Goal: Task Accomplishment & Management: Complete application form

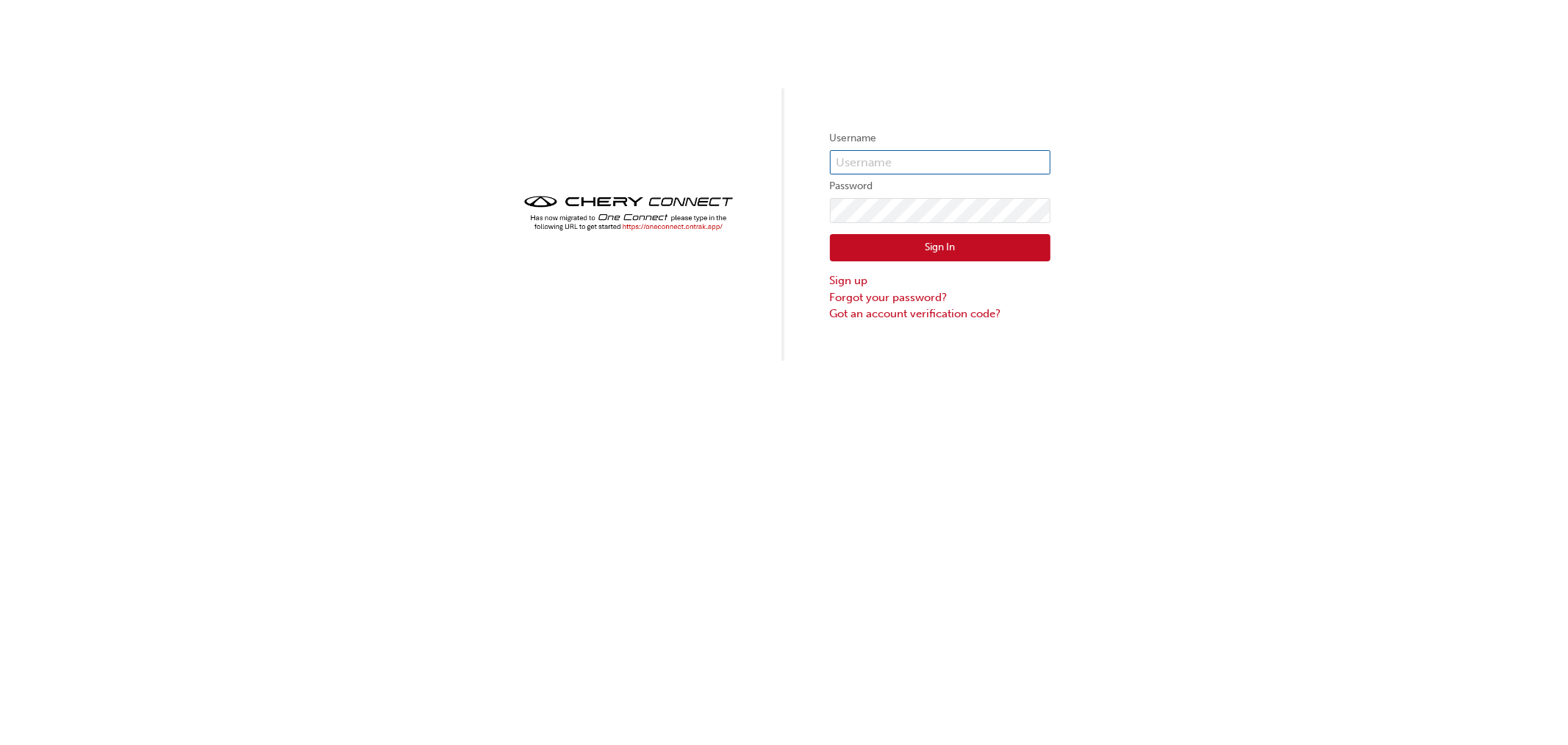
type input "CHAU0418"
click at [868, 259] on button "Sign In" at bounding box center [940, 248] width 220 height 28
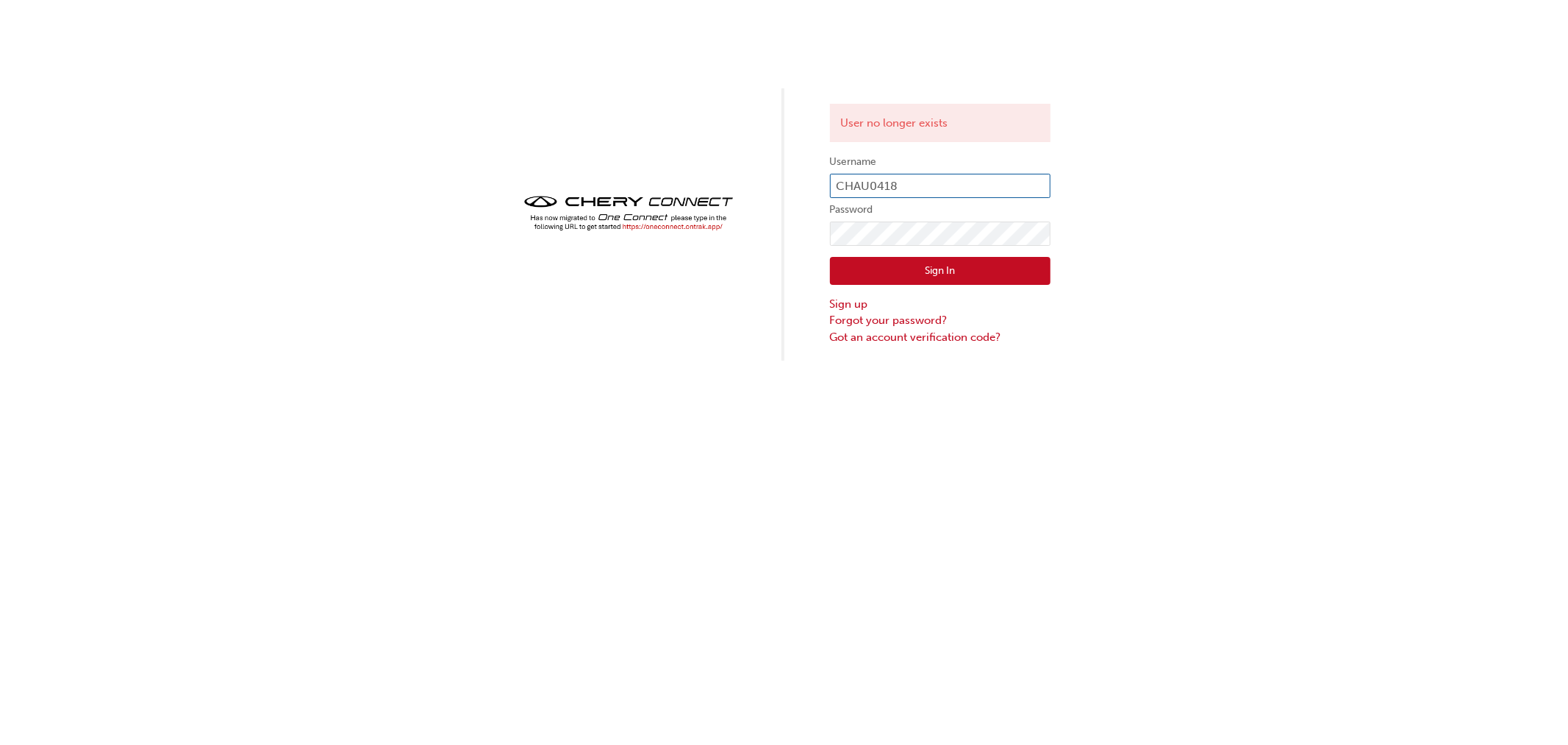
click at [893, 186] on input "CHAU0418" at bounding box center [940, 186] width 220 height 25
click at [1317, 263] on div "User no longer exists Username CHAU0418 Password Sign In Sign up Forgot your pa…" at bounding box center [784, 180] width 1568 height 361
drag, startPoint x: 920, startPoint y: 178, endPoint x: 927, endPoint y: 195, distance: 18.4
click at [920, 178] on input "CHAU0418" at bounding box center [940, 186] width 220 height 25
type input "CHAU0730"
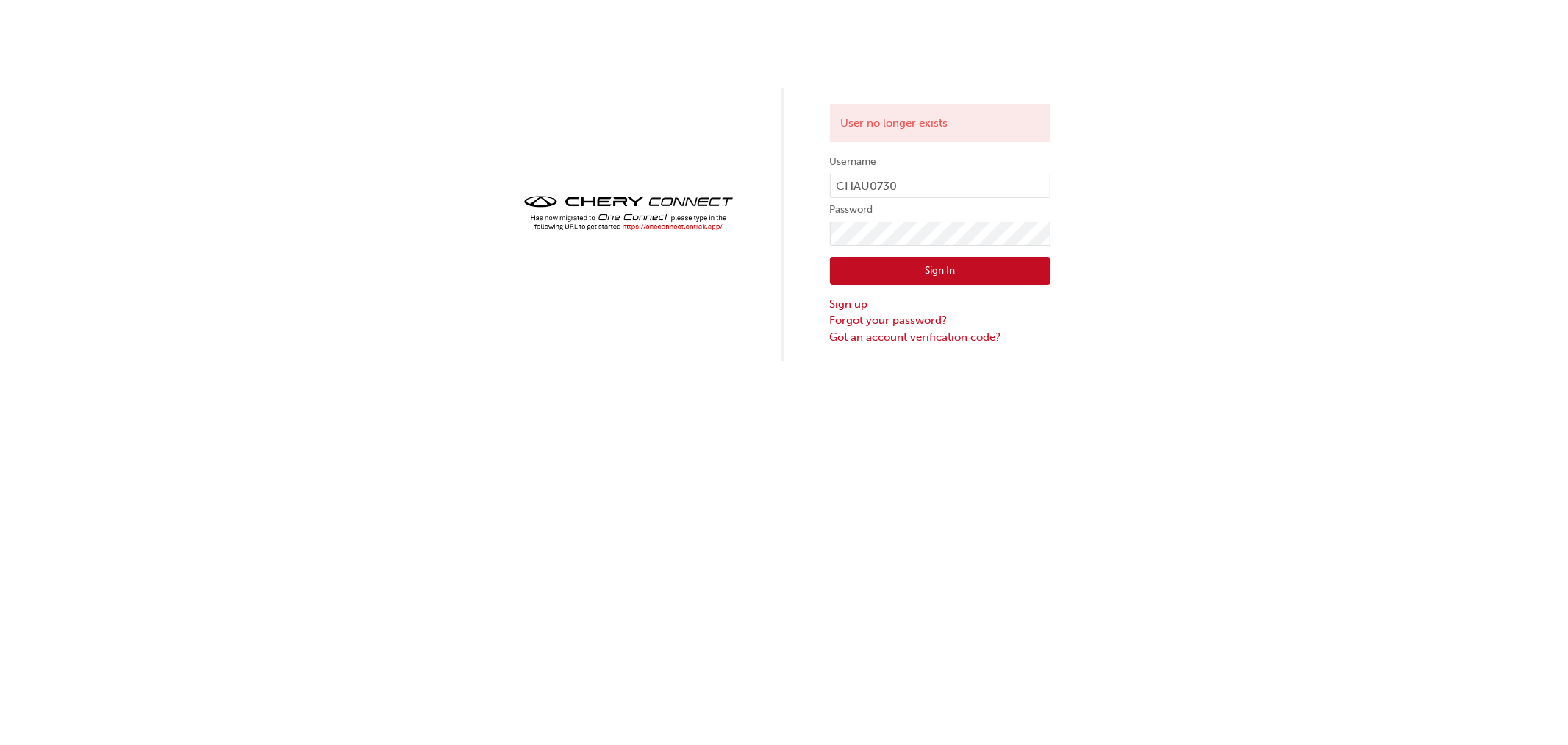
click at [962, 268] on button "Sign In" at bounding box center [940, 270] width 220 height 28
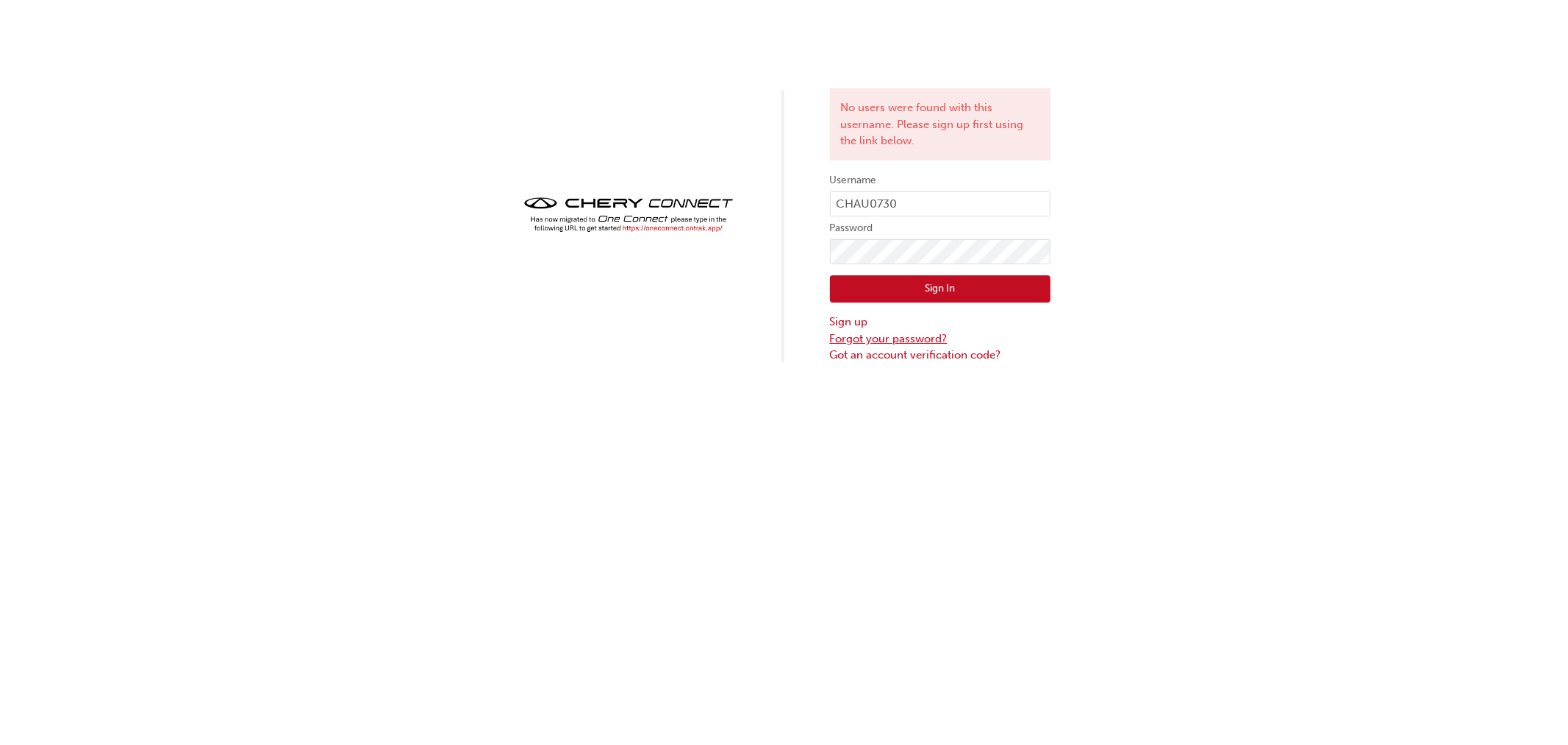
click at [878, 343] on link "Forgot your password?" at bounding box center [940, 338] width 220 height 17
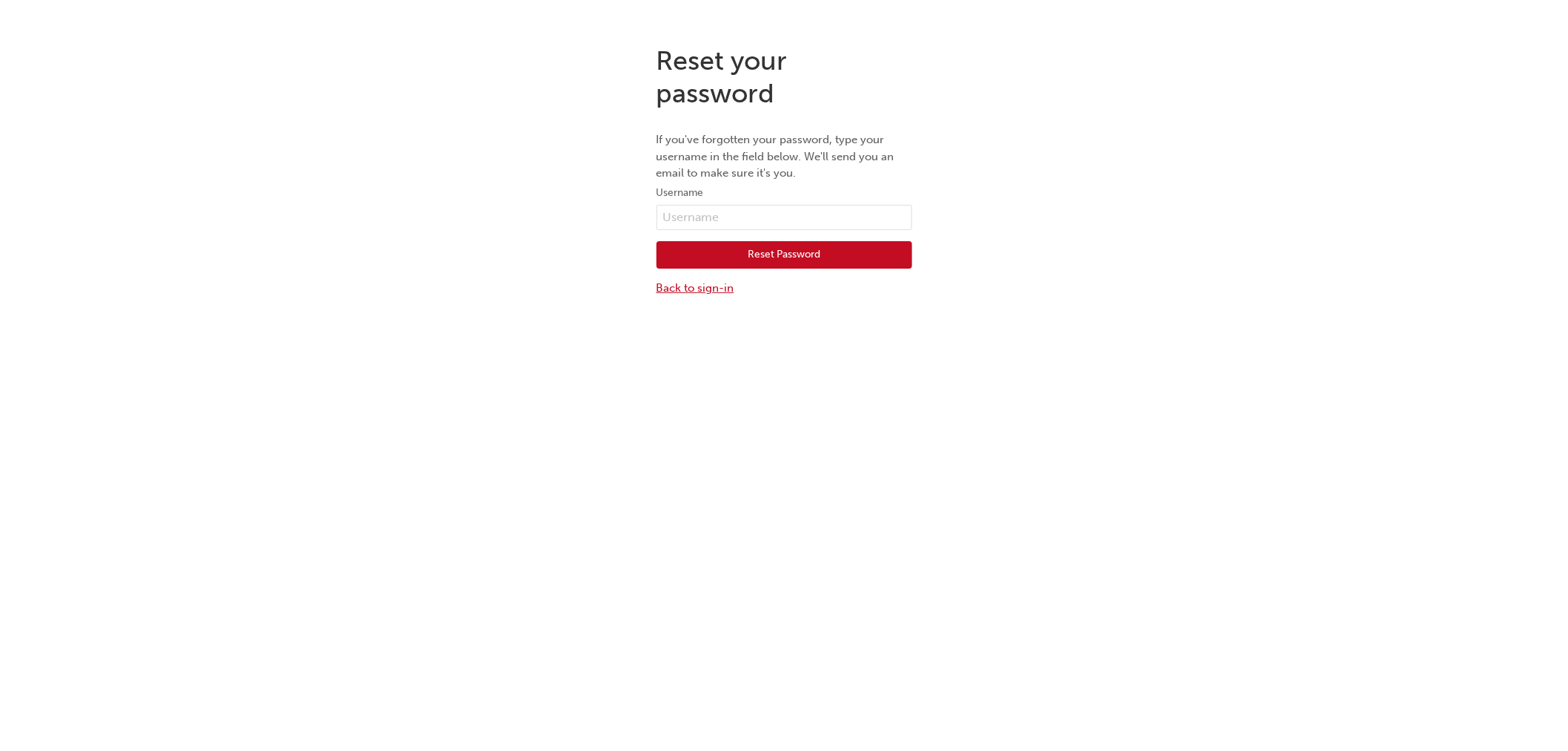
click at [704, 282] on link "Back to sign-in" at bounding box center [784, 287] width 255 height 17
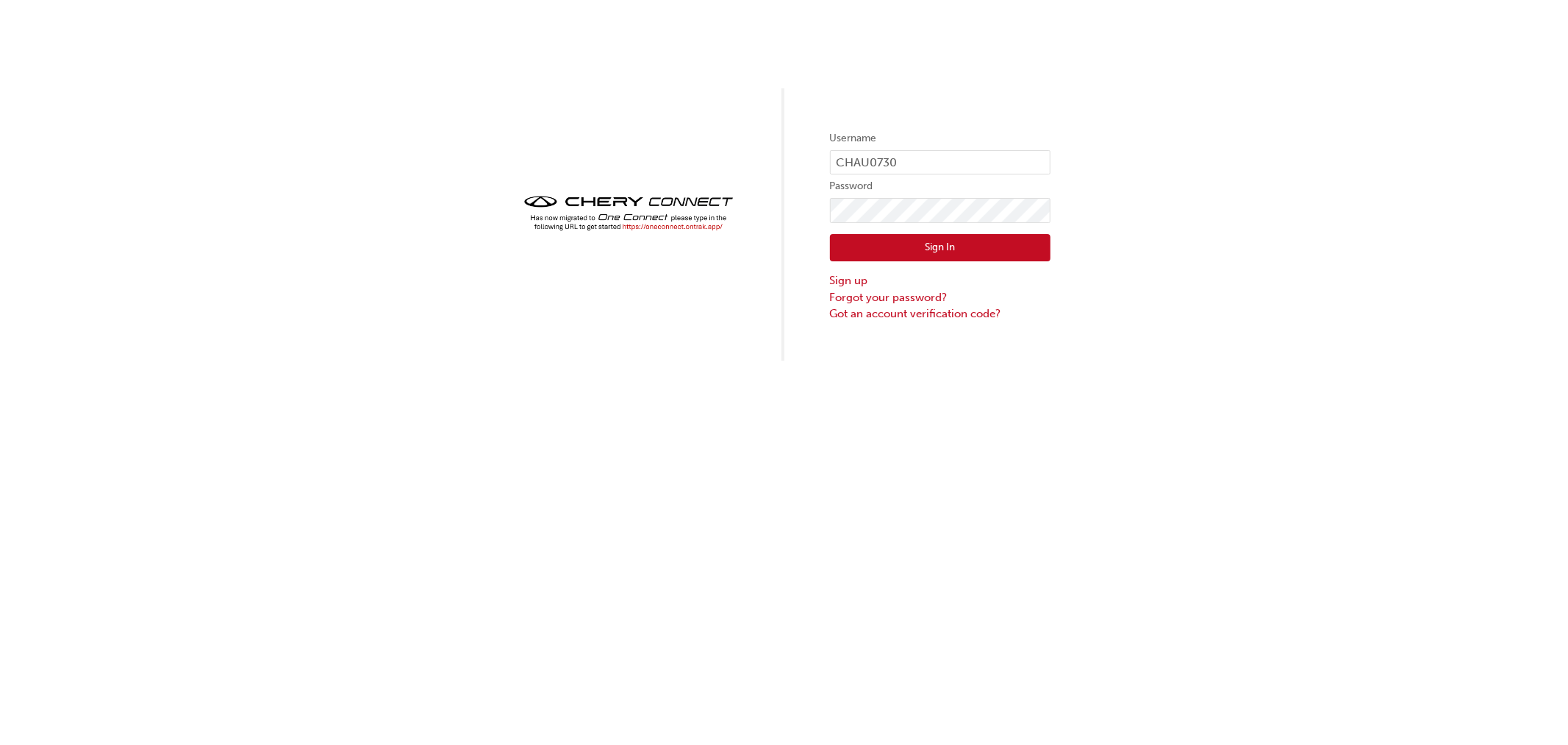
click at [858, 259] on button "Sign In" at bounding box center [940, 248] width 220 height 28
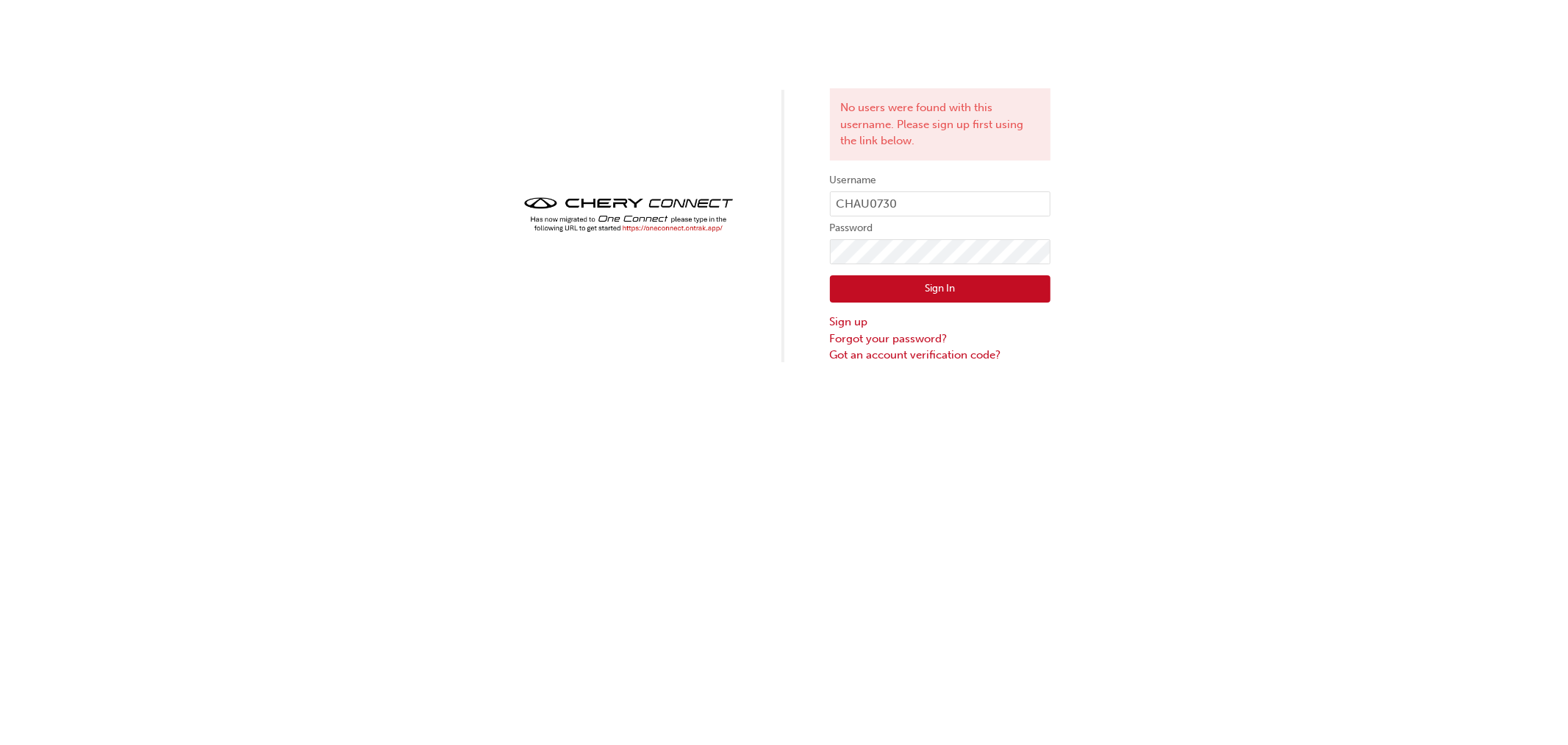
click at [665, 222] on img at bounding box center [629, 215] width 220 height 44
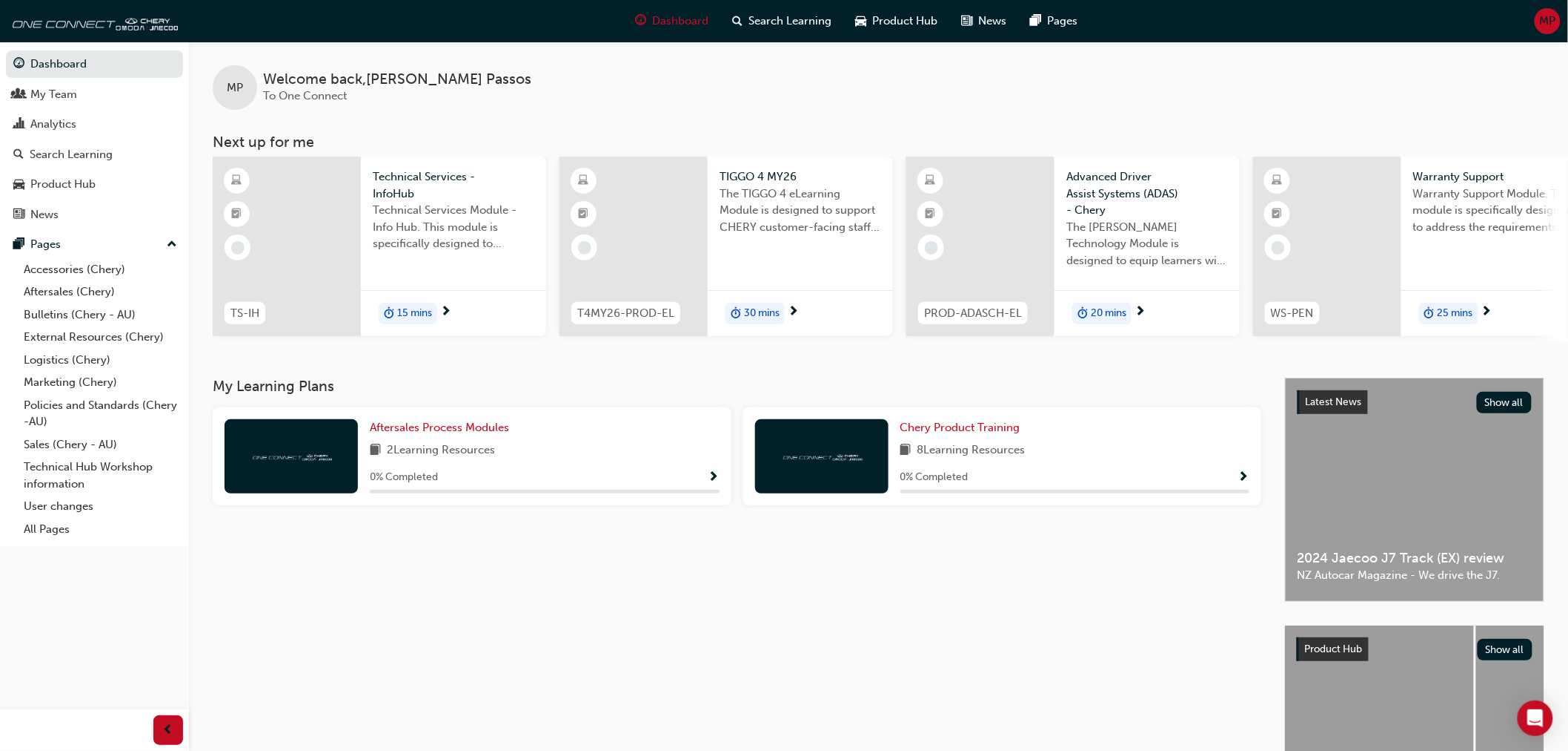
click at [1564, 23] on div "Dashboard Search Learning Product Hub News Pages MP" at bounding box center [784, 21] width 1568 height 42
click at [1552, 19] on span "MP" at bounding box center [1548, 21] width 17 height 17
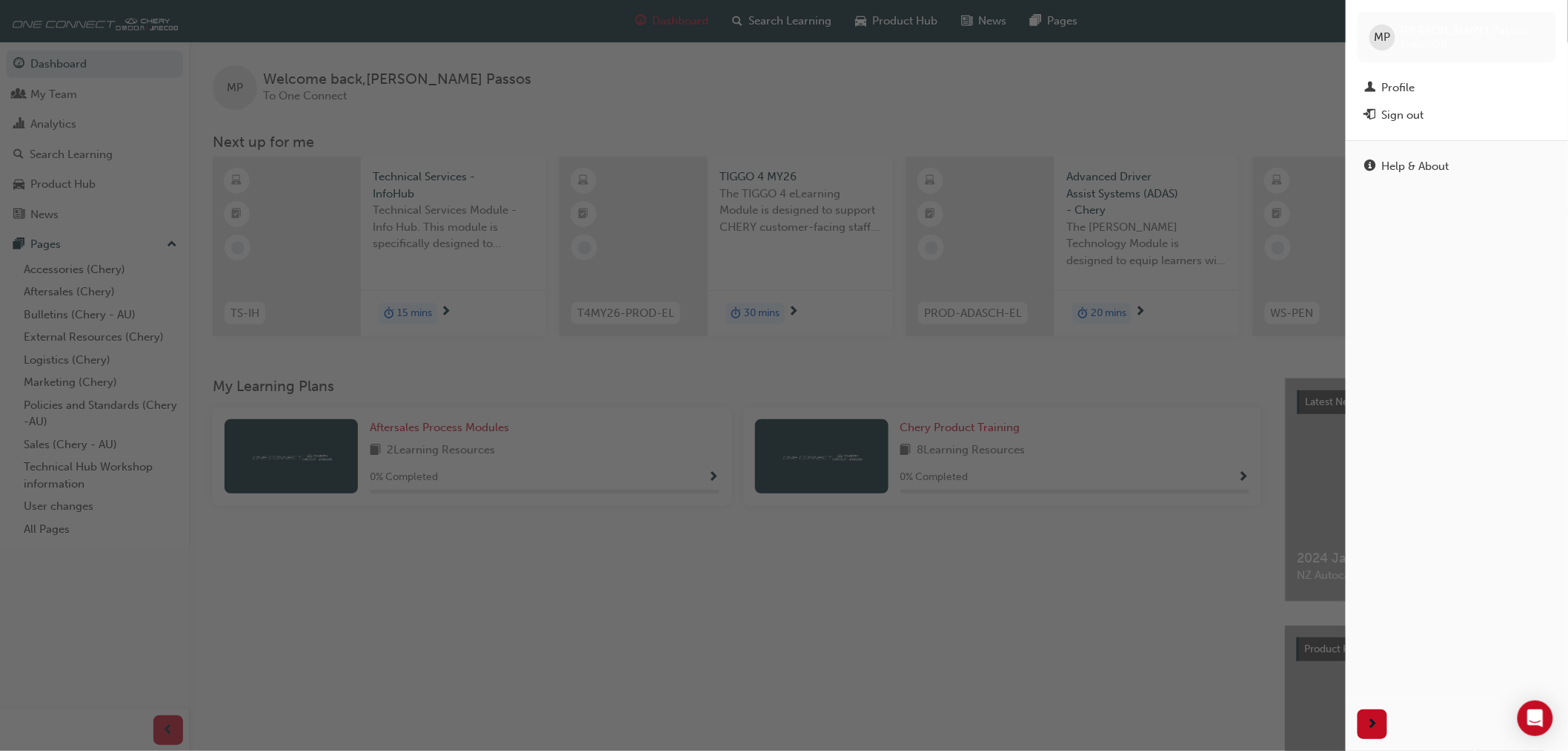
drag, startPoint x: 1181, startPoint y: 87, endPoint x: 1191, endPoint y: 87, distance: 10.0
click at [1182, 87] on div "button" at bounding box center [673, 376] width 1346 height 751
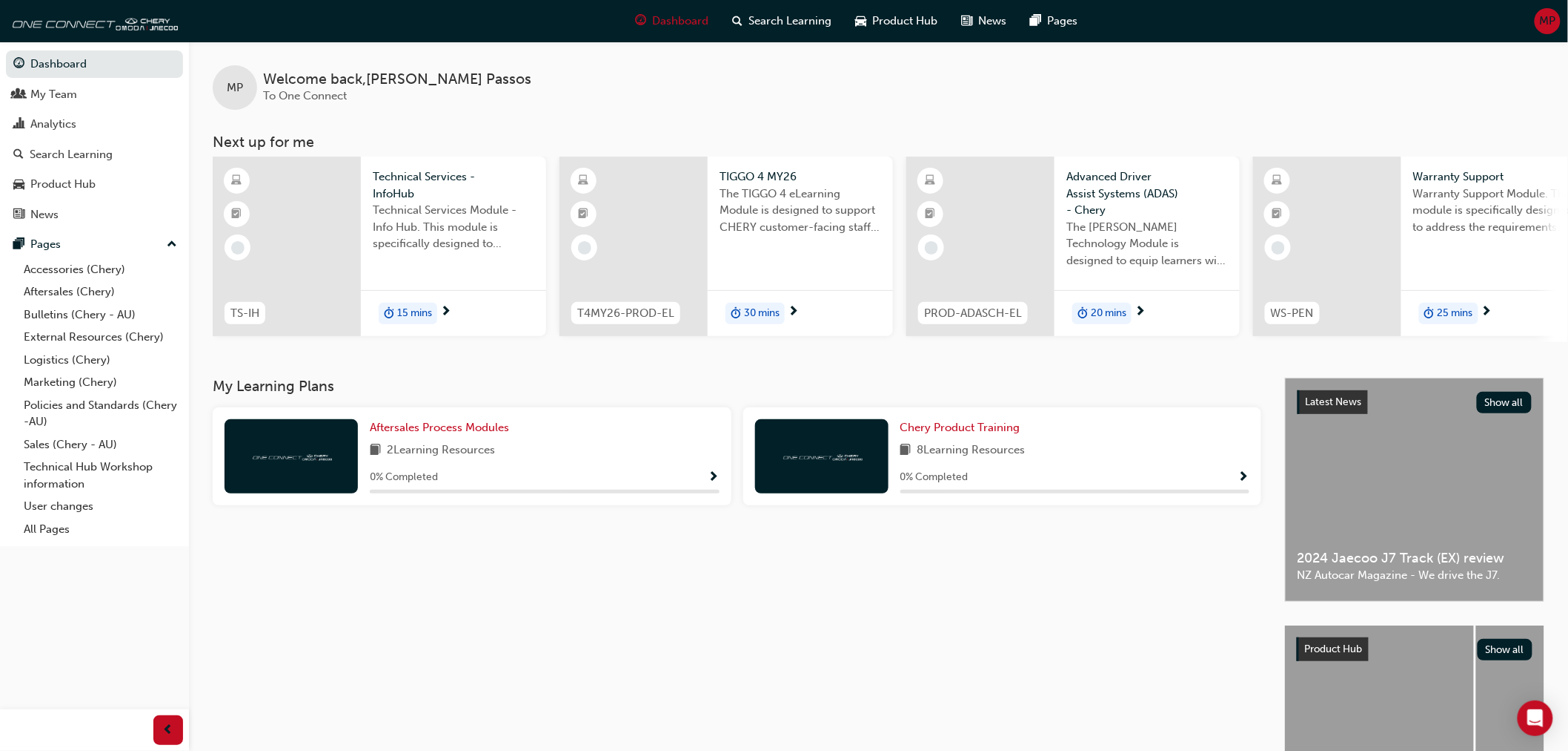
drag, startPoint x: 1562, startPoint y: 2, endPoint x: 927, endPoint y: 104, distance: 643.1
click at [920, 104] on div "MP Welcome back , [PERSON_NAME] To One Connect" at bounding box center [878, 75] width 1379 height 68
click at [1025, 85] on div "MP Welcome back , Maria Passos To One Connect" at bounding box center [878, 75] width 1379 height 68
click at [1550, 19] on span "MP" at bounding box center [1548, 21] width 17 height 17
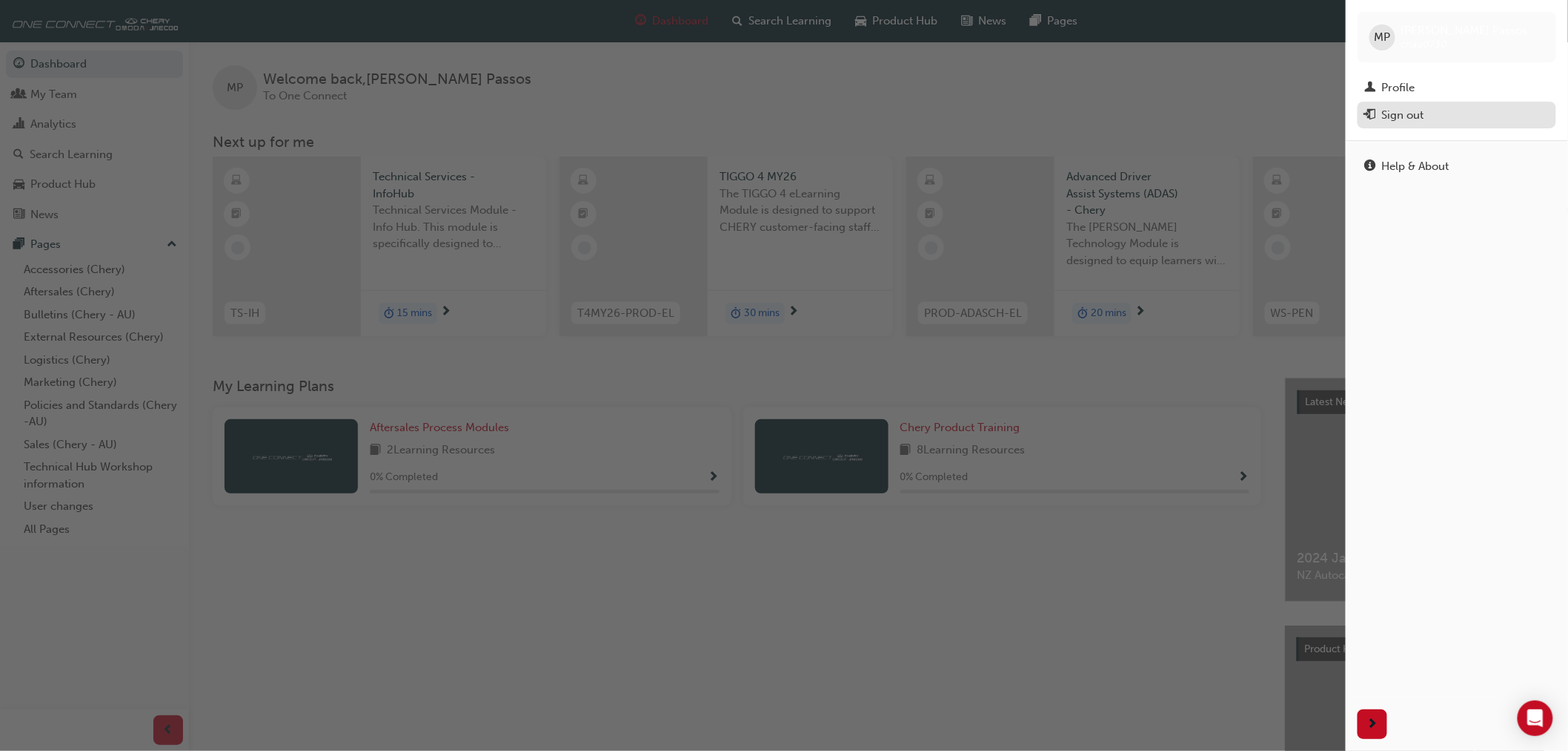
click at [1390, 124] on div "Sign out" at bounding box center [1403, 115] width 42 height 17
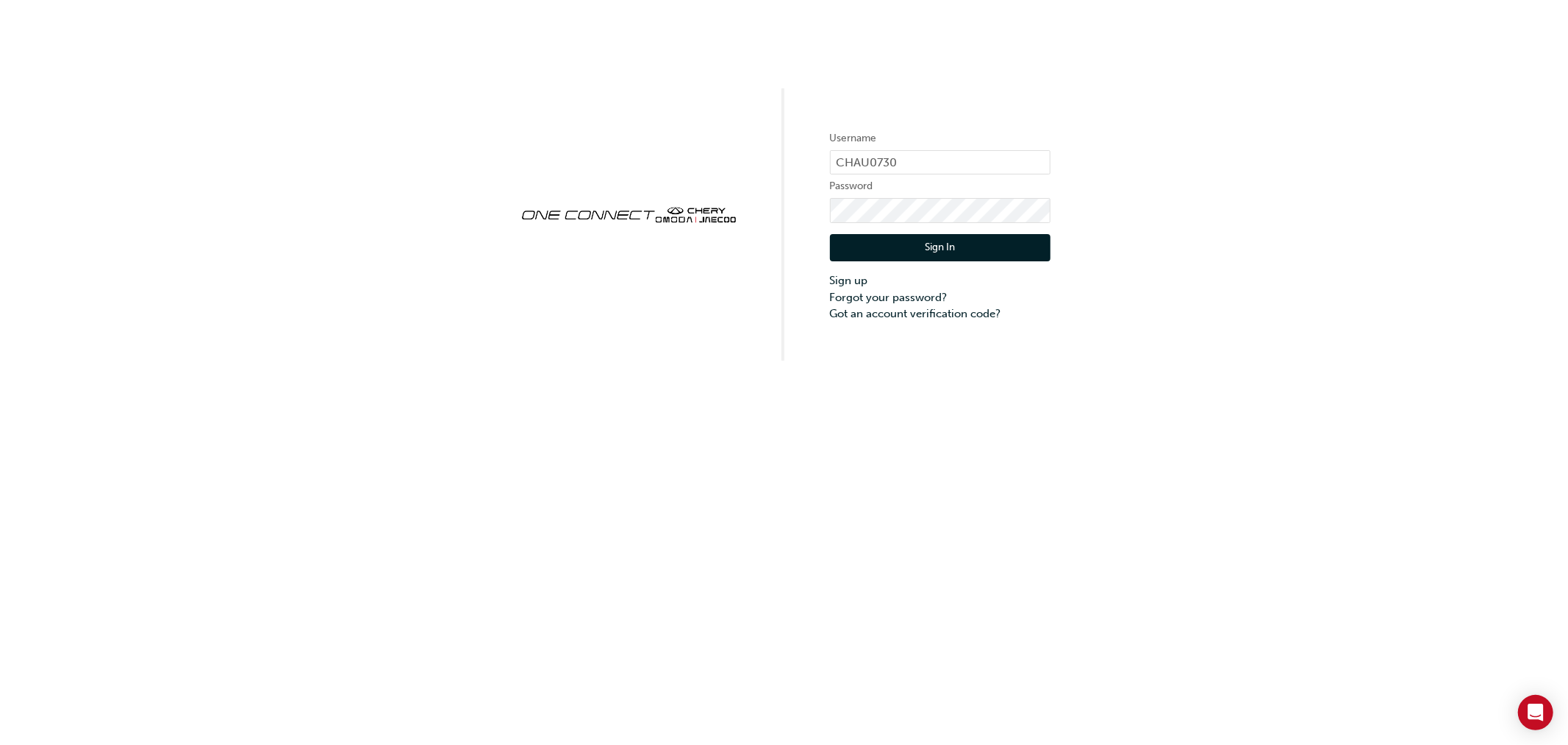
type input "CHAU0418"
click at [960, 246] on button "Sign In" at bounding box center [940, 248] width 220 height 28
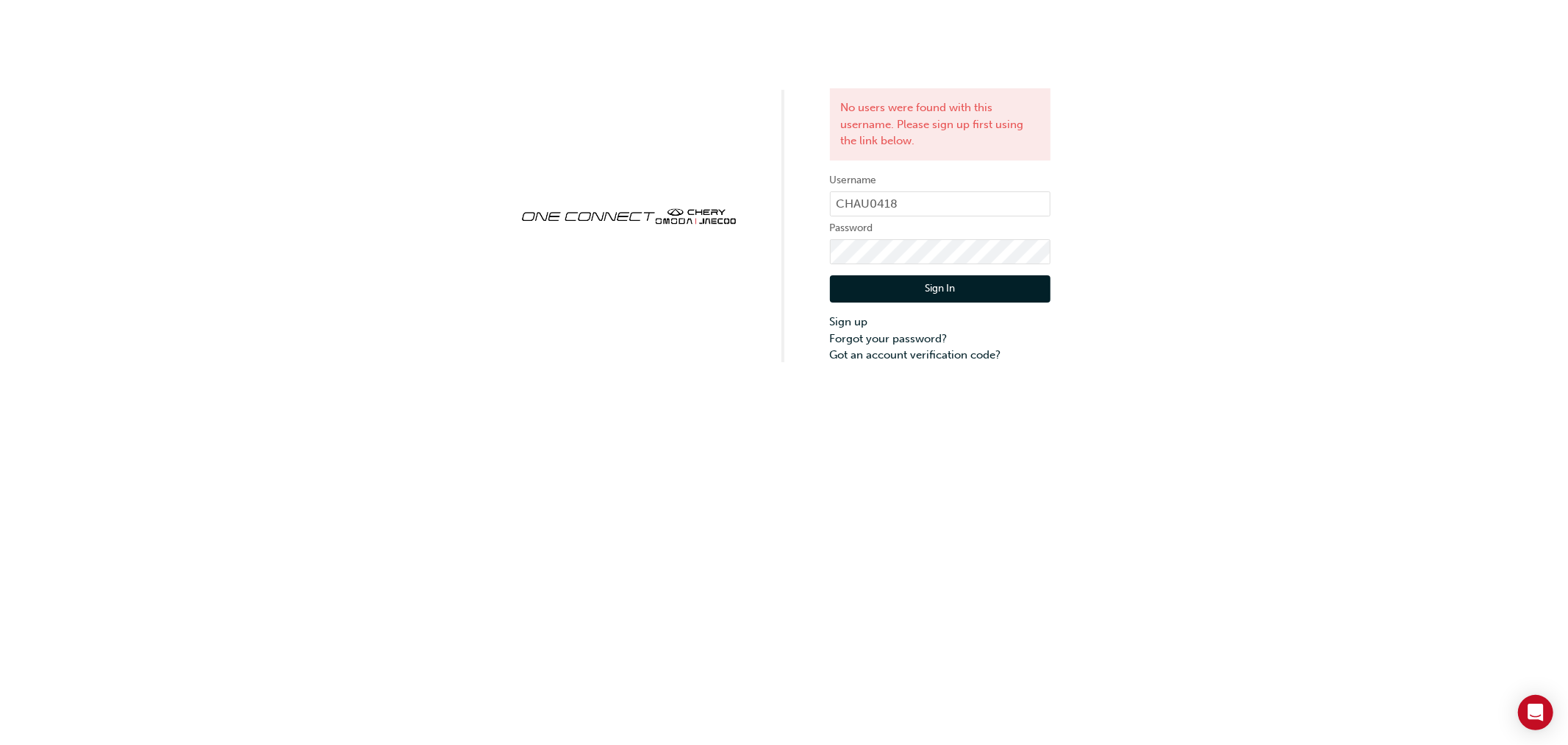
click at [914, 283] on button "Sign In" at bounding box center [940, 289] width 220 height 28
click at [1288, 31] on div "No users were found with this username. Please sign up first using the link bel…" at bounding box center [784, 181] width 1568 height 364
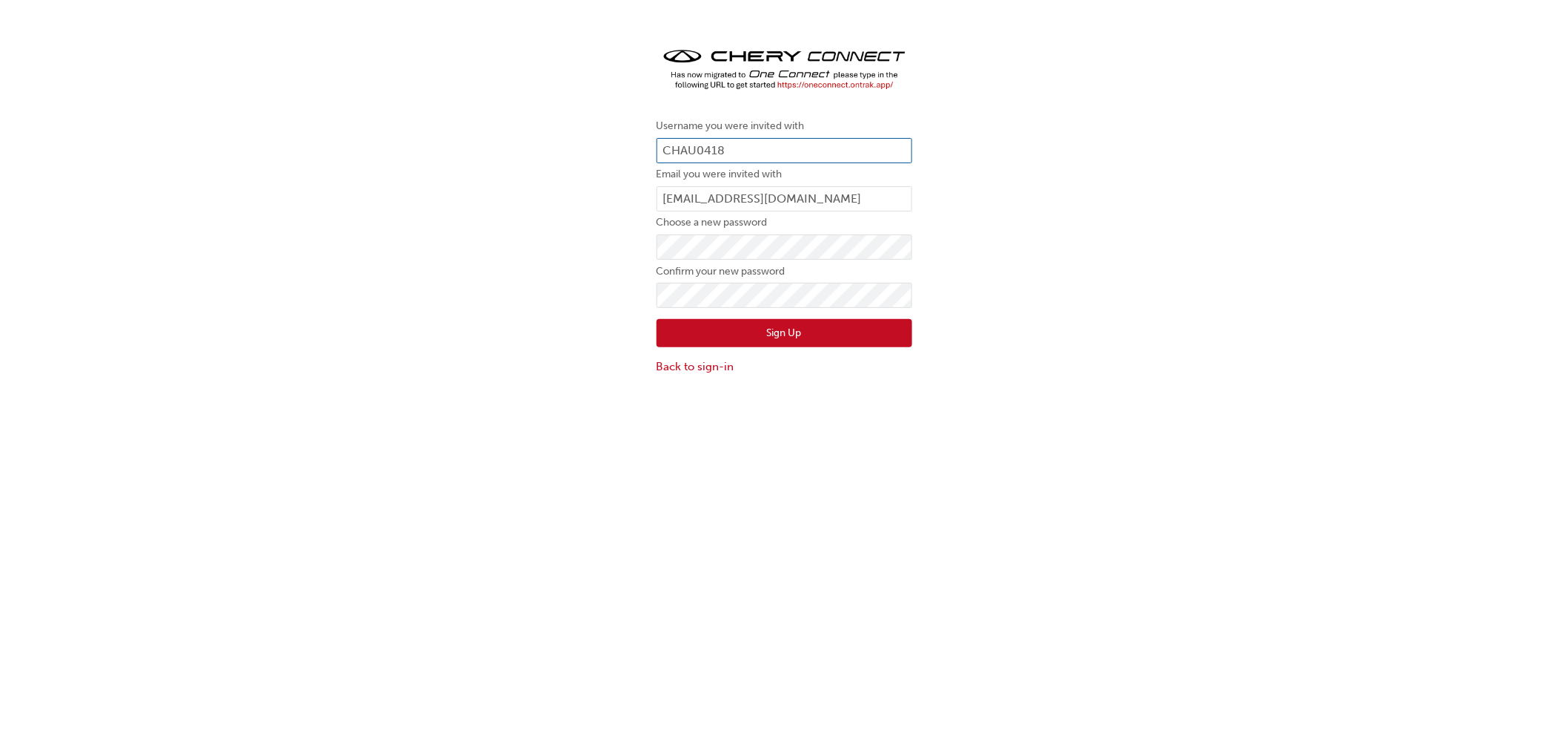
click at [725, 145] on input "CHAU0418" at bounding box center [784, 150] width 255 height 26
click at [759, 164] on form "Username you were invited with Email you were invited with [EMAIL_ADDRESS][DOMA…" at bounding box center [784, 246] width 255 height 258
click at [751, 153] on input "text" at bounding box center [784, 150] width 255 height 26
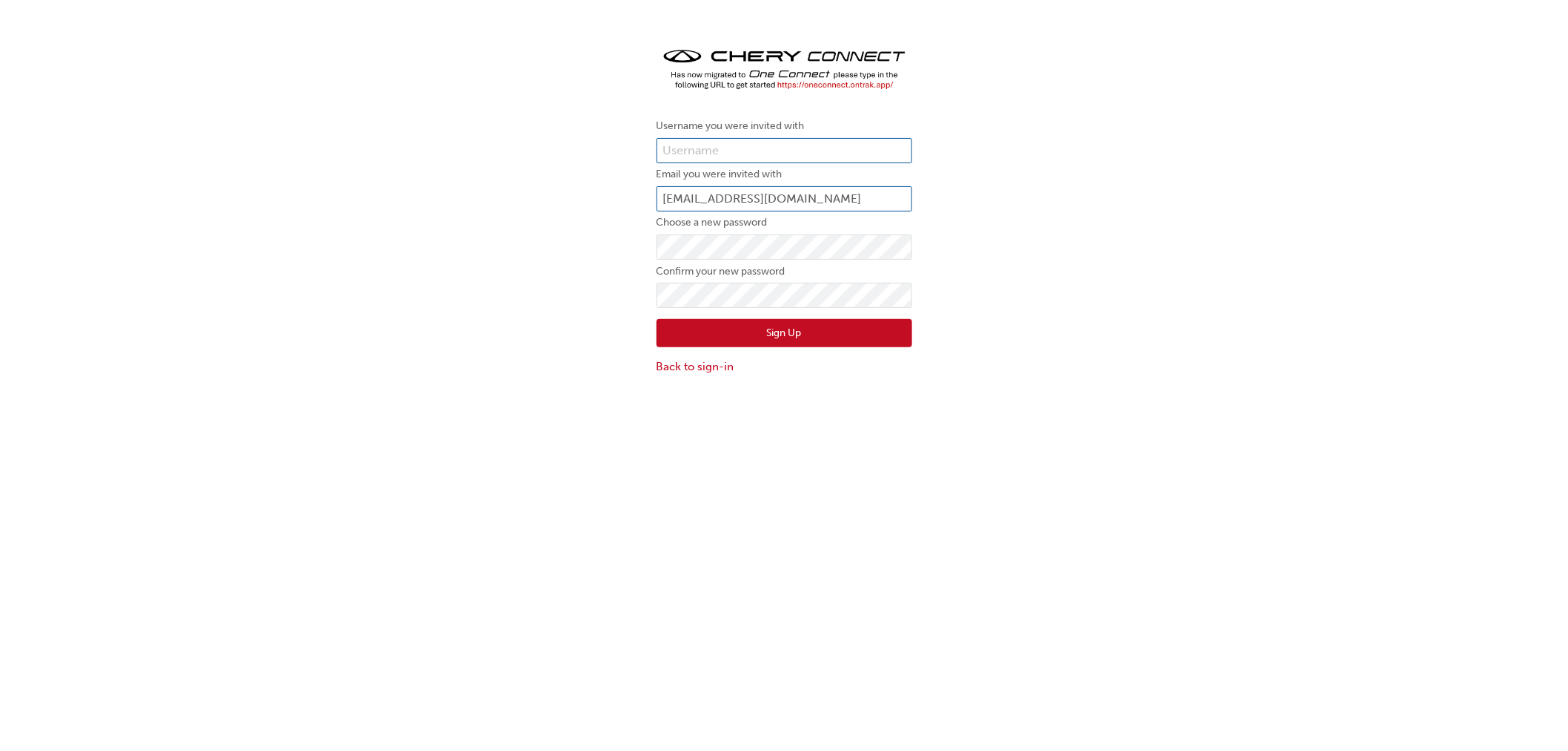
paste input "CHAU0418"
type input "CHAU0418"
click at [711, 340] on button "Sign Up" at bounding box center [784, 332] width 255 height 29
